Goal: Information Seeking & Learning: Learn about a topic

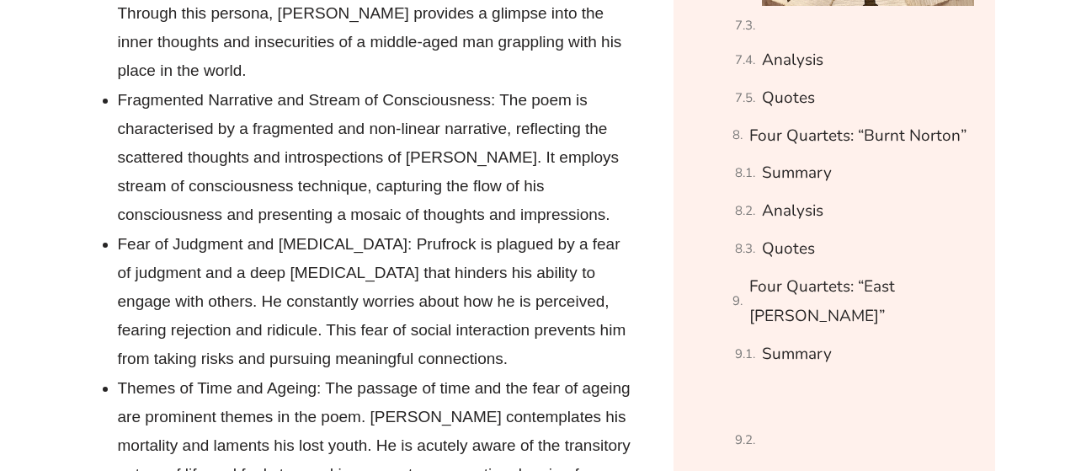
scroll to position [2999, 0]
